Goal: Find specific page/section: Find specific page/section

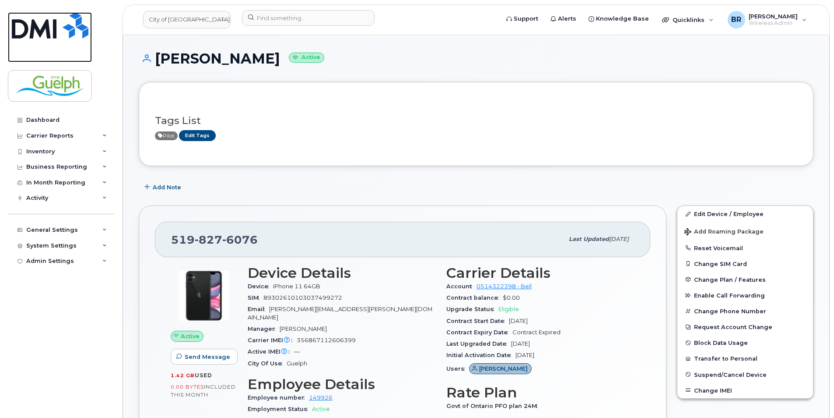
drag, startPoint x: 64, startPoint y: 26, endPoint x: 351, endPoint y: 77, distance: 291.1
click at [64, 26] on img at bounding box center [50, 25] width 77 height 26
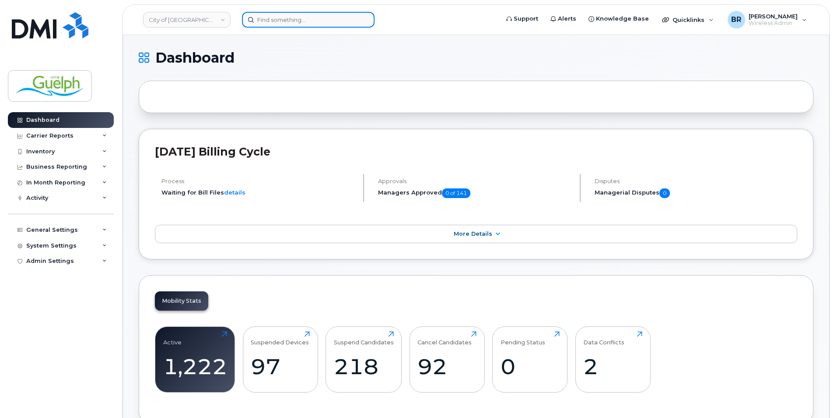
click at [289, 23] on input at bounding box center [308, 20] width 133 height 16
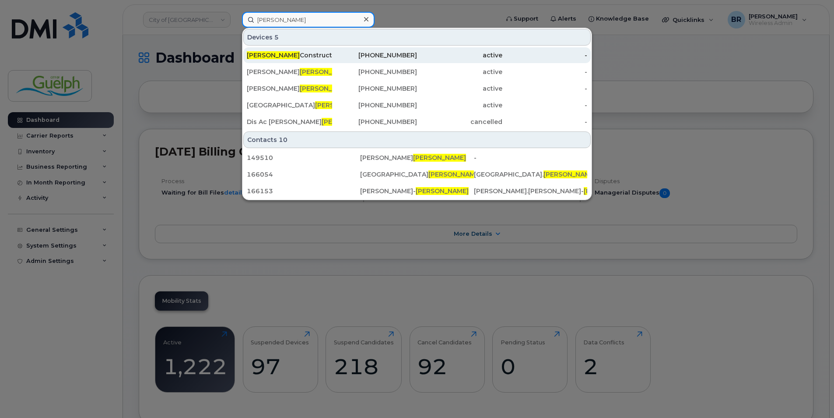
type input "[PERSON_NAME]"
click at [310, 57] on div "[PERSON_NAME] Construction Camera" at bounding box center [289, 55] width 85 height 9
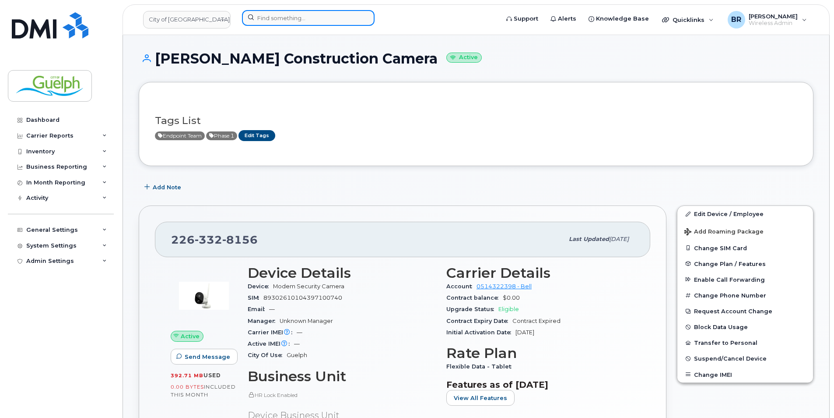
click at [293, 13] on input at bounding box center [308, 18] width 133 height 16
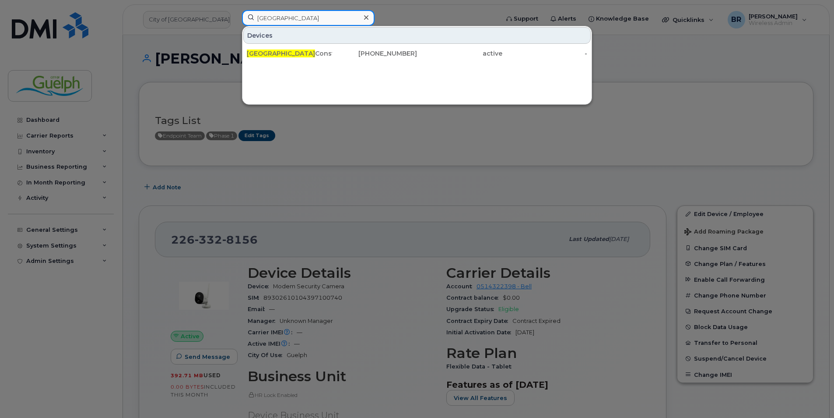
type input "south end"
click at [366, 18] on icon at bounding box center [366, 17] width 4 height 7
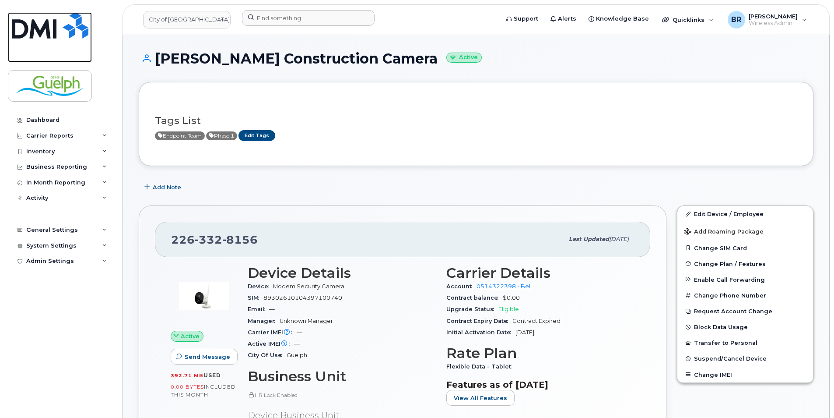
click at [30, 14] on img at bounding box center [50, 25] width 77 height 26
